Goal: Task Accomplishment & Management: Manage account settings

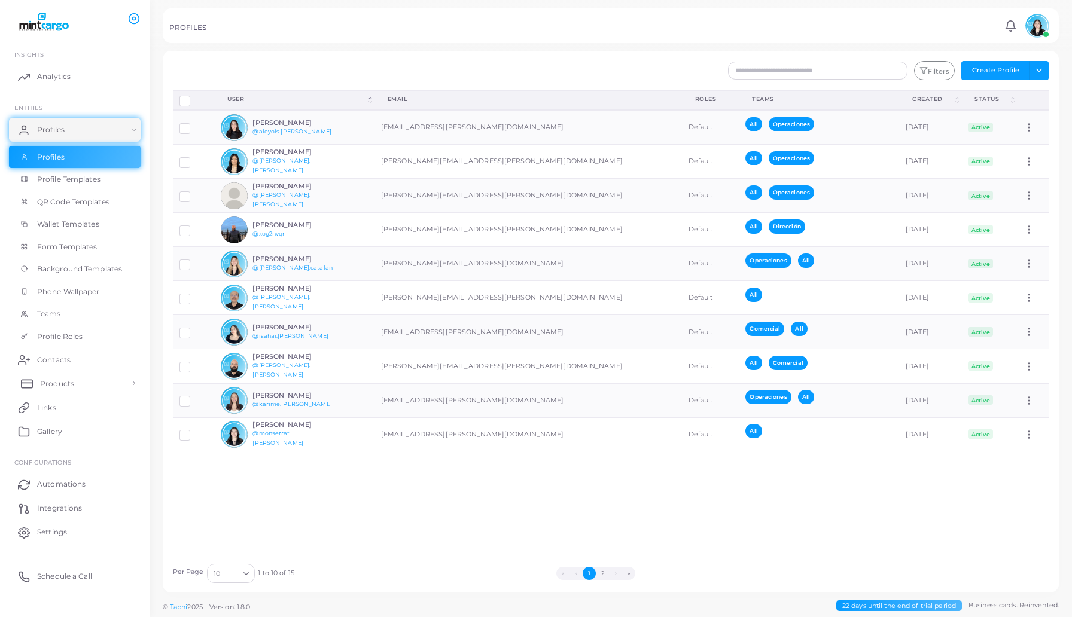
click at [56, 388] on span "Products" at bounding box center [57, 384] width 34 height 11
click at [61, 405] on link "Products" at bounding box center [75, 410] width 132 height 23
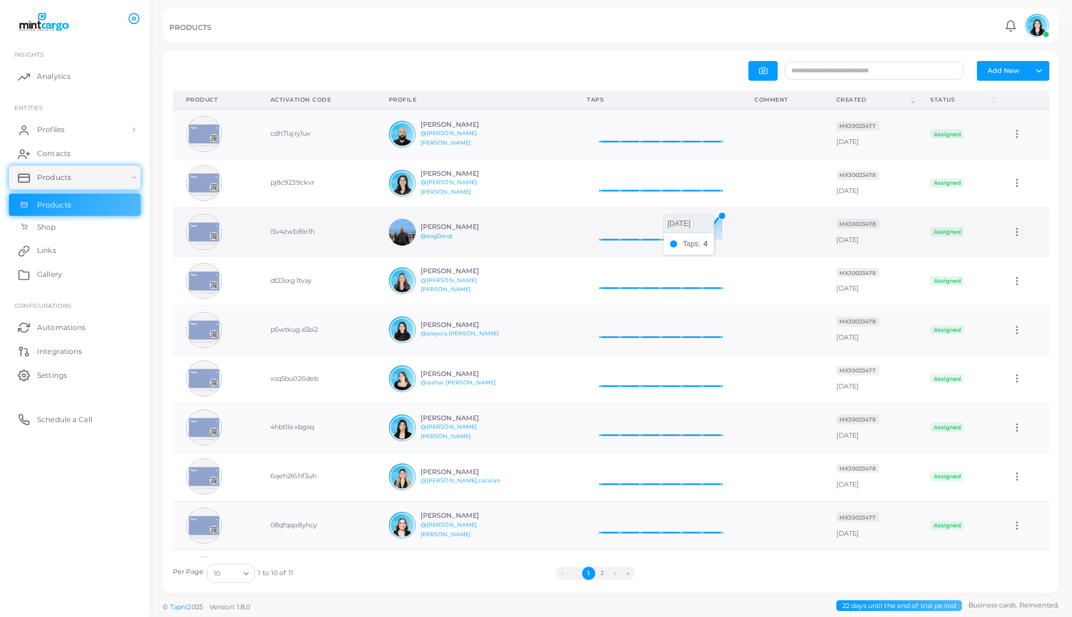
click at [710, 234] on icon at bounding box center [657, 228] width 141 height 30
click at [716, 230] on icon at bounding box center [657, 228] width 141 height 30
click at [1002, 71] on button "Add New" at bounding box center [1002, 70] width 53 height 19
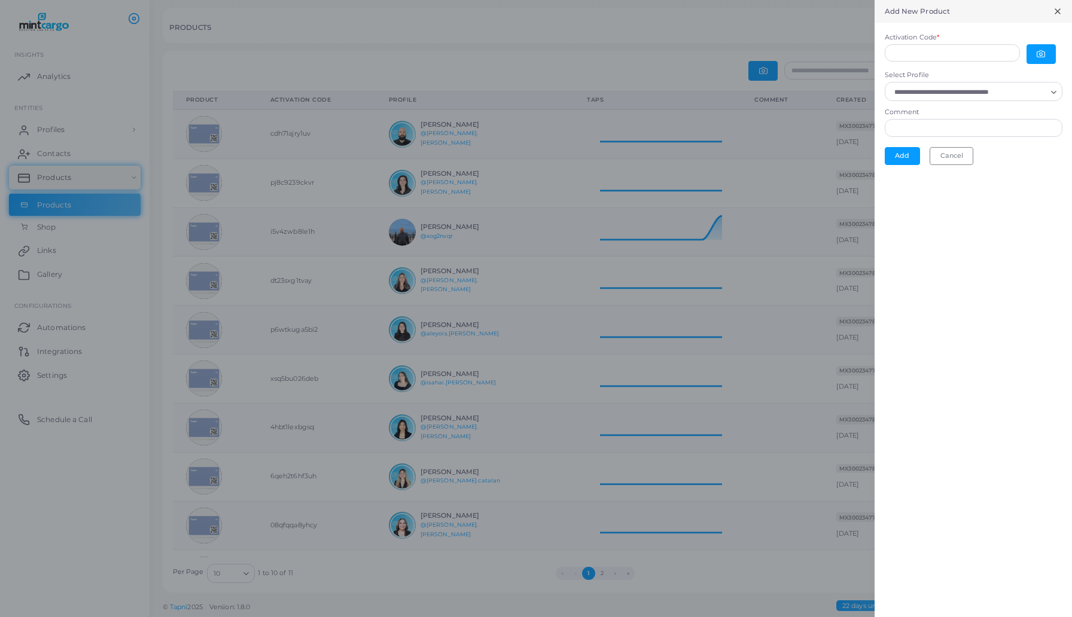
scroll to position [1, 1]
click at [1041, 54] on circle "button" at bounding box center [1040, 54] width 3 height 3
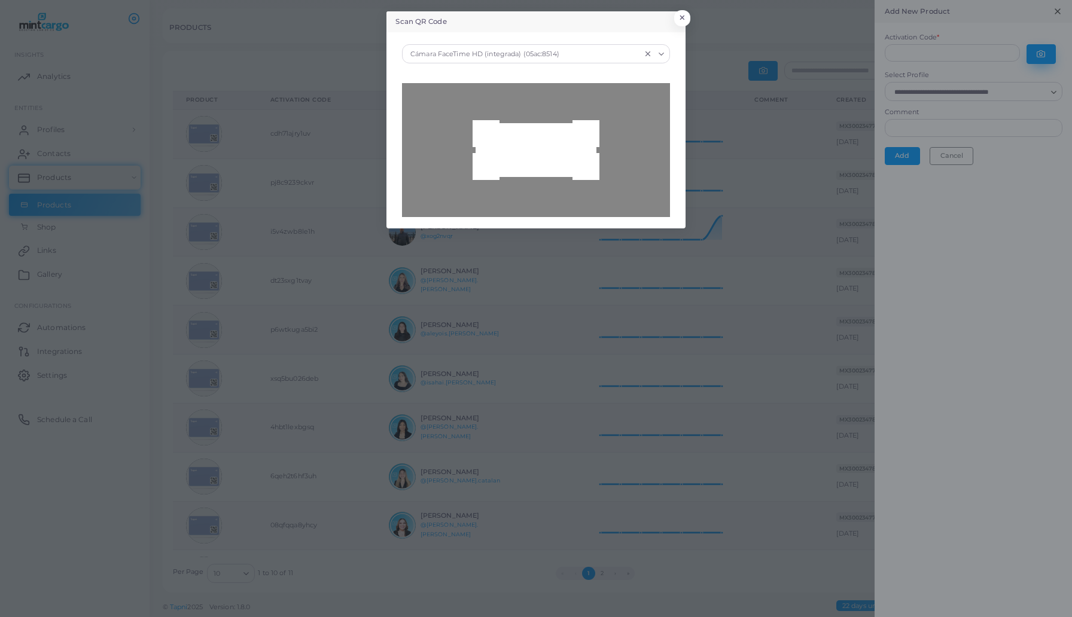
type input "**********"
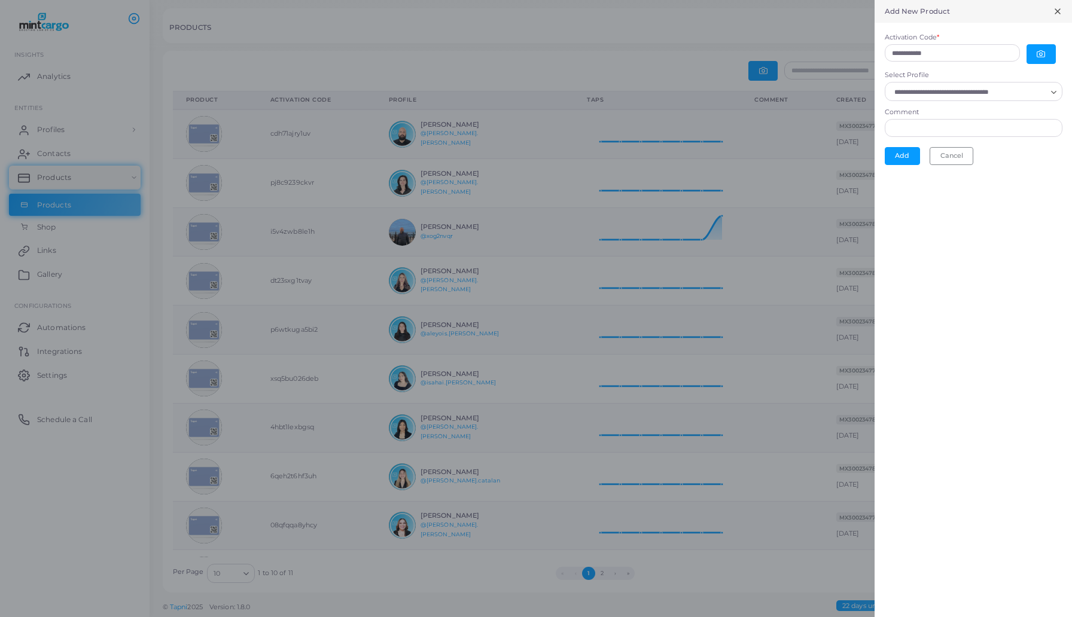
click at [1057, 16] on icon at bounding box center [1057, 12] width 10 height 10
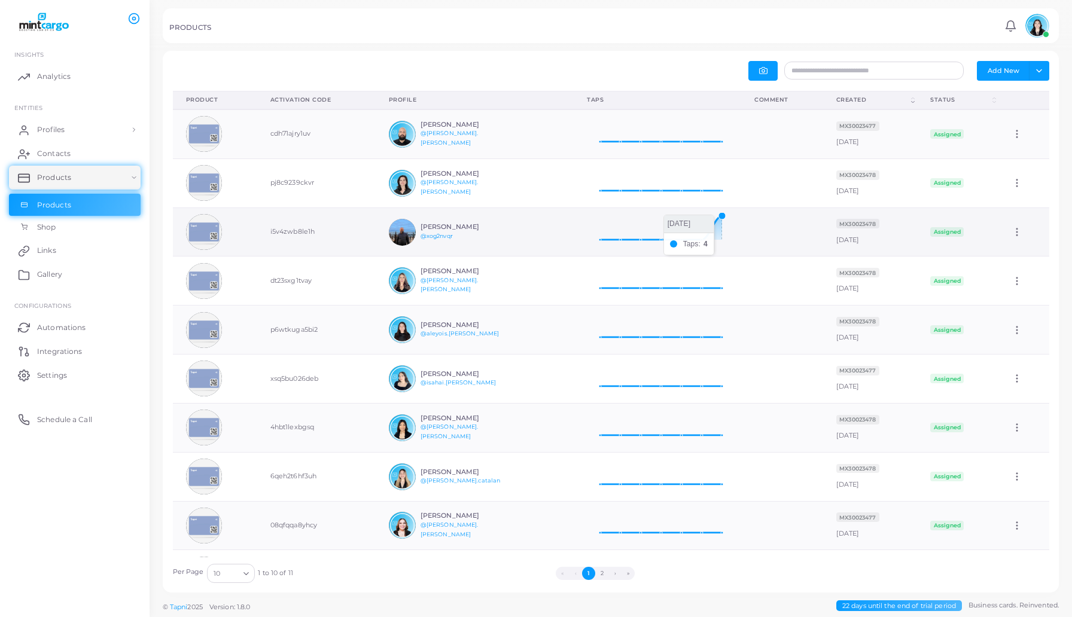
click at [713, 234] on icon at bounding box center [657, 228] width 141 height 30
click at [703, 243] on div "[DATE] Taps: 4 [DATE]" at bounding box center [657, 232] width 141 height 39
click at [718, 215] on icon at bounding box center [657, 228] width 141 height 30
click at [713, 227] on icon at bounding box center [657, 228] width 141 height 30
click at [718, 215] on icon at bounding box center [657, 228] width 141 height 30
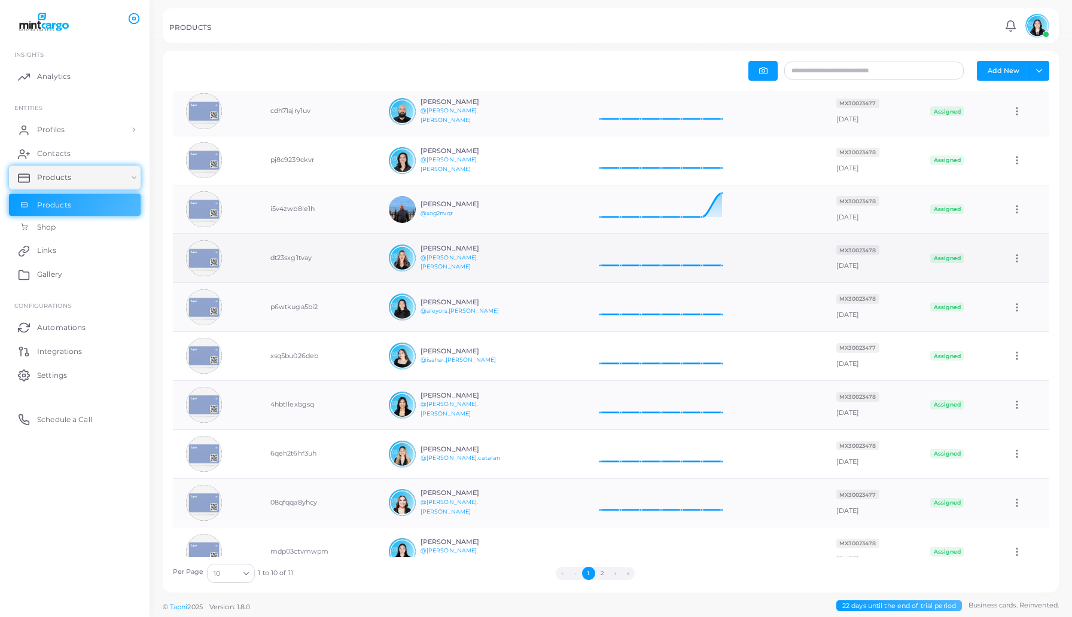
scroll to position [0, 0]
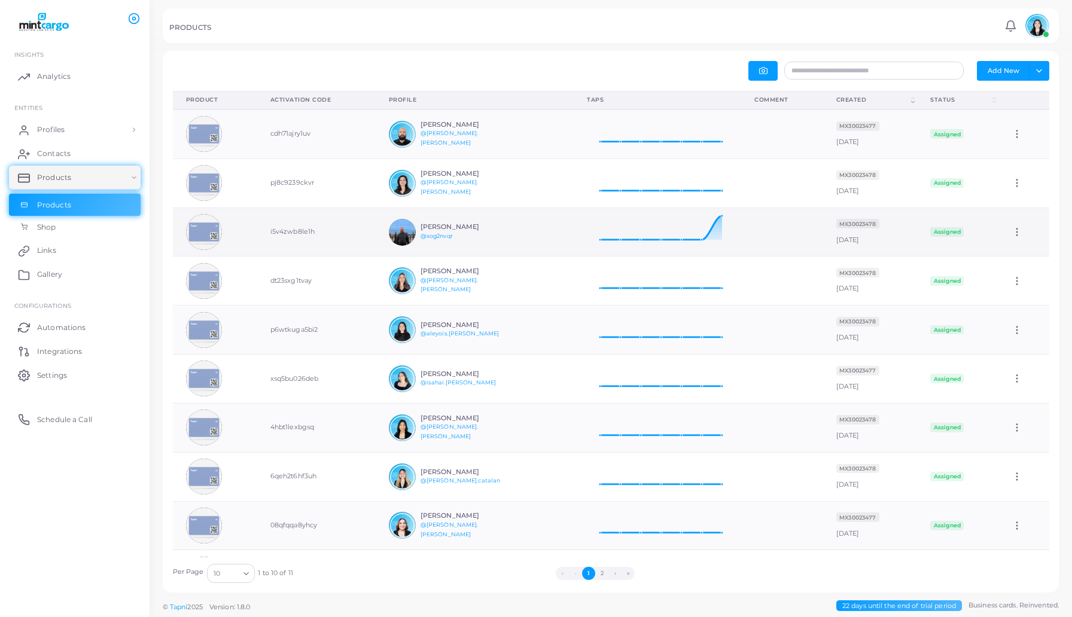
click at [1017, 236] on icon at bounding box center [1016, 232] width 11 height 11
click at [1017, 236] on ul "Edit" at bounding box center [1024, 250] width 66 height 29
click at [1017, 235] on circle at bounding box center [1016, 235] width 1 height 1
click at [1014, 252] on link "Edit" at bounding box center [1023, 250] width 65 height 16
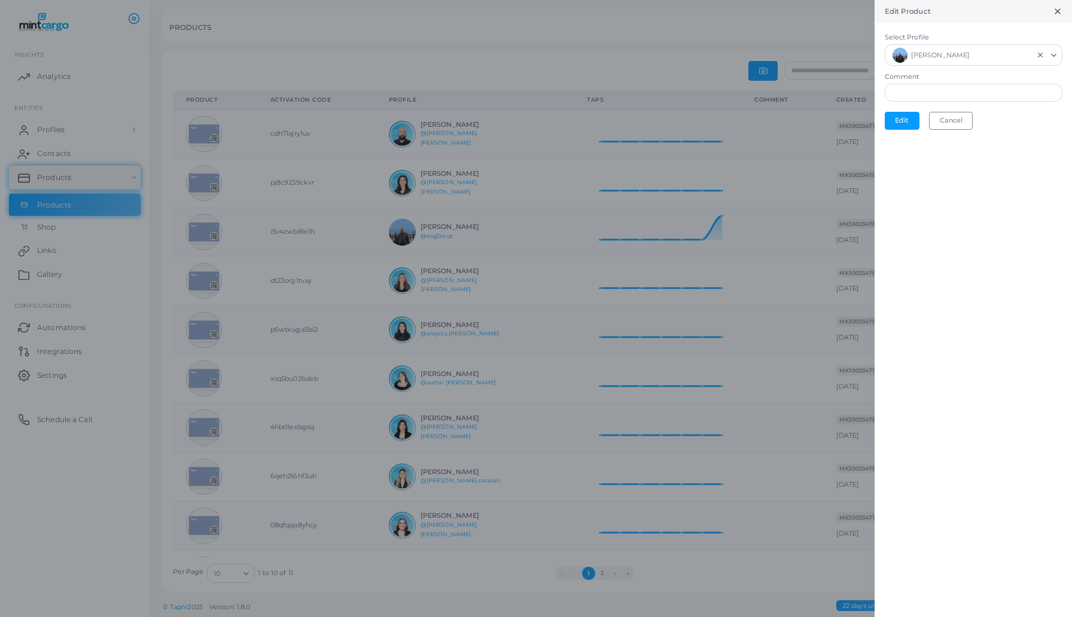
click at [972, 49] on input "Select Profile" at bounding box center [1002, 55] width 60 height 16
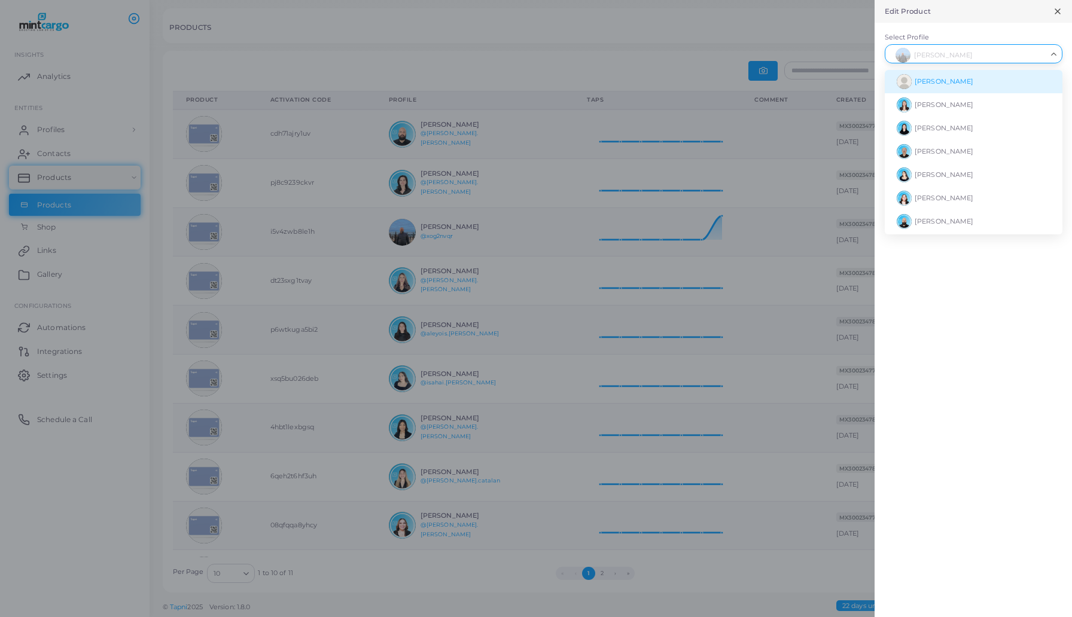
click at [955, 83] on span "[PERSON_NAME]" at bounding box center [943, 81] width 59 height 8
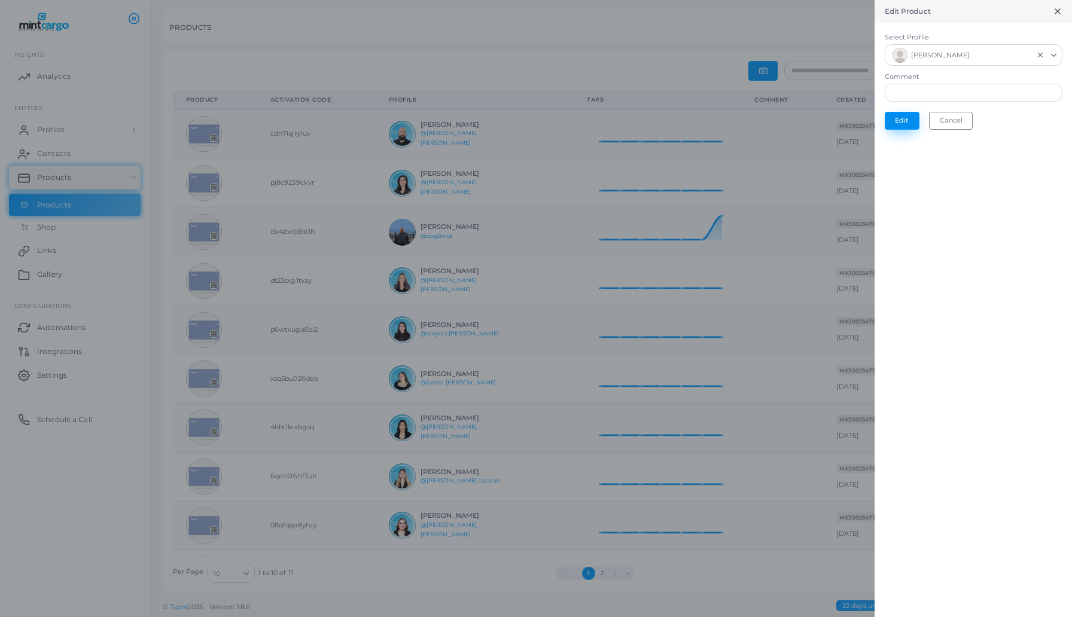
click at [904, 127] on button "Edit" at bounding box center [901, 121] width 35 height 18
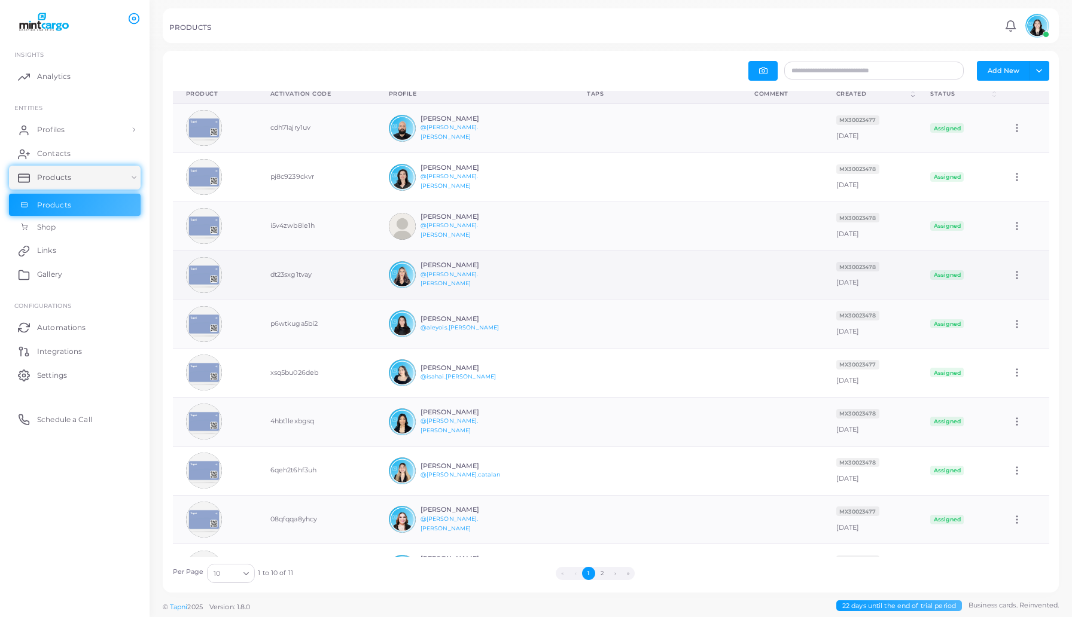
scroll to position [0, 0]
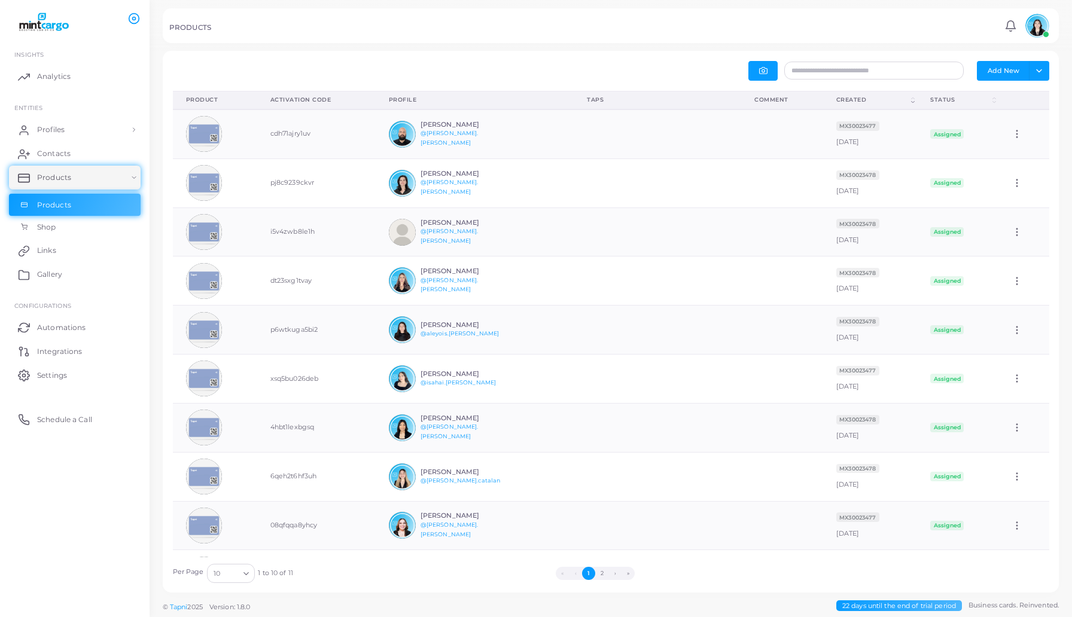
click at [88, 117] on ul "INSIGHTS Analytics ENTITIES Profiles Profiles Profile Templates QR Code Templat…" at bounding box center [74, 235] width 149 height 401
